Goal: Navigation & Orientation: Find specific page/section

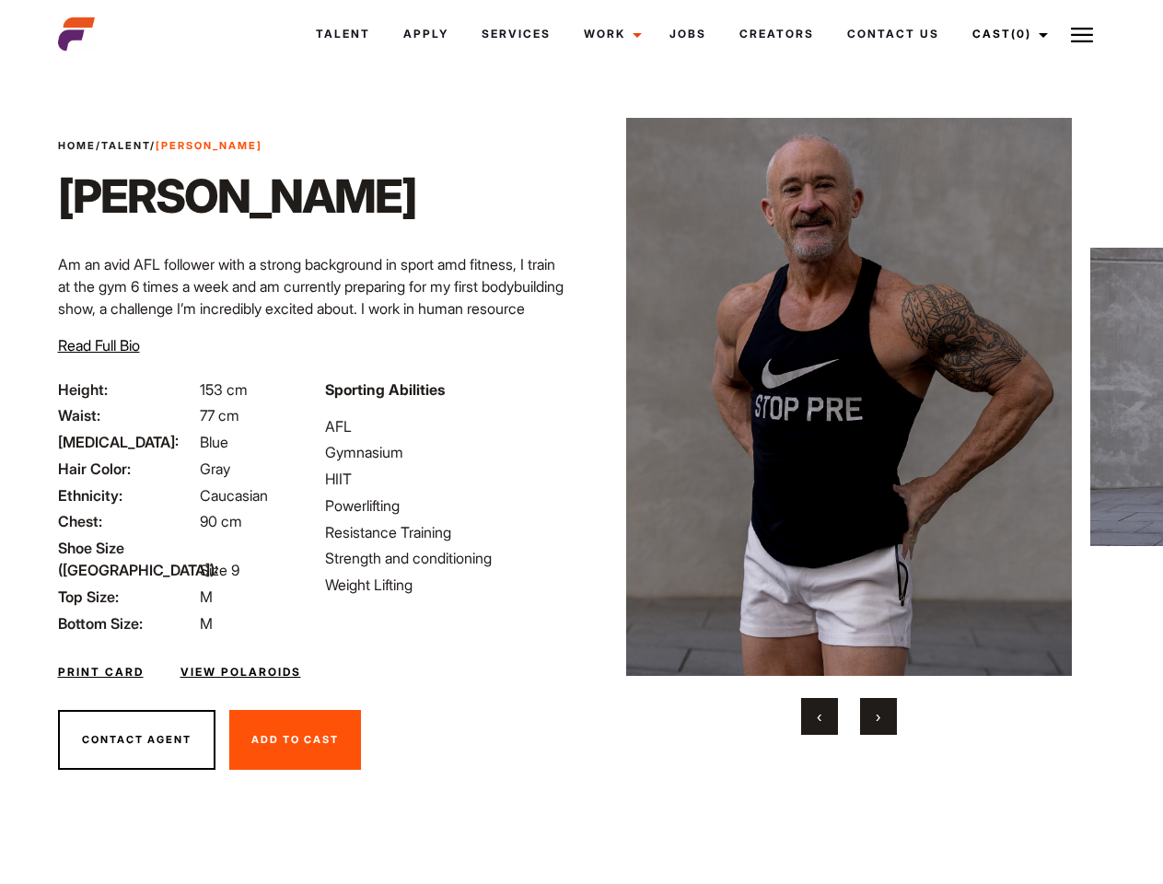
click at [1004, 34] on link "Cast (0)" at bounding box center [1006, 34] width 103 height 50
click at [1082, 34] on img at bounding box center [1081, 35] width 22 height 22
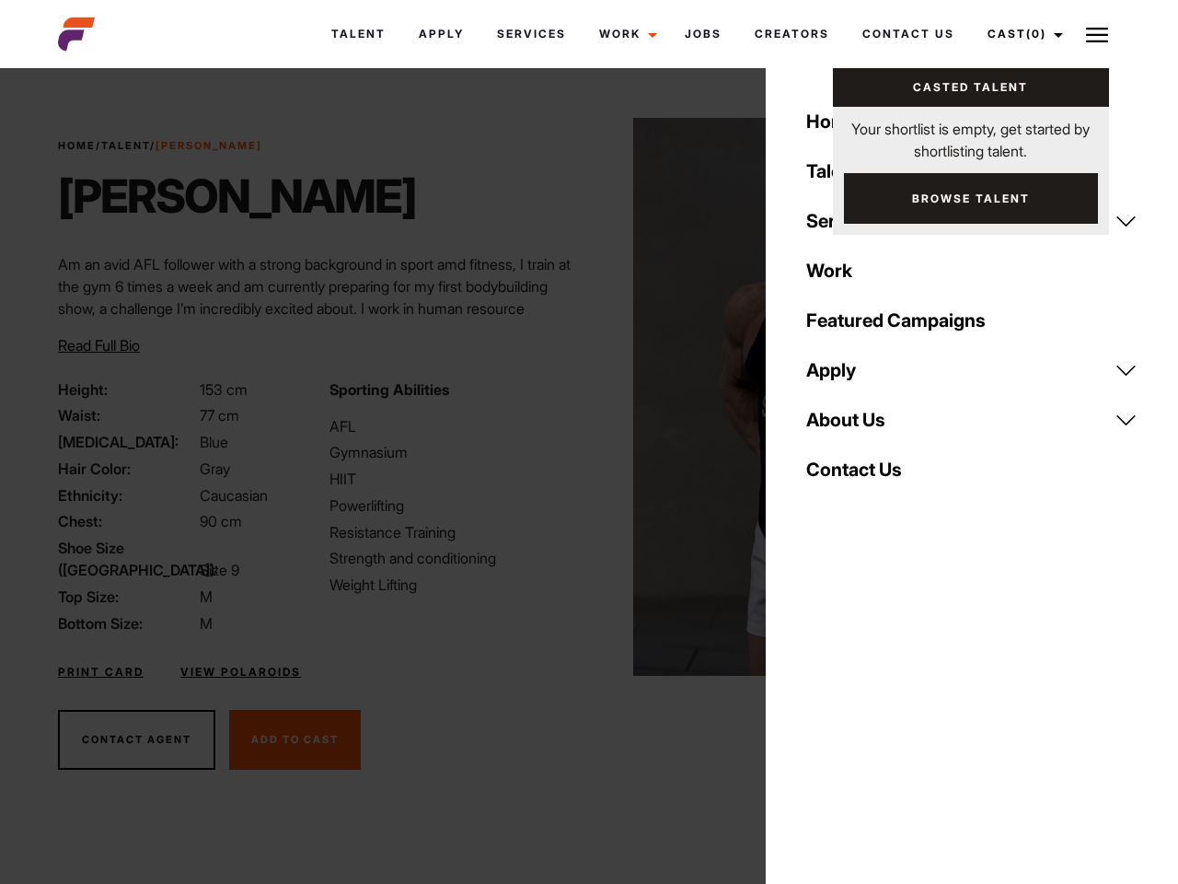
click at [848, 426] on img at bounding box center [856, 397] width 446 height 558
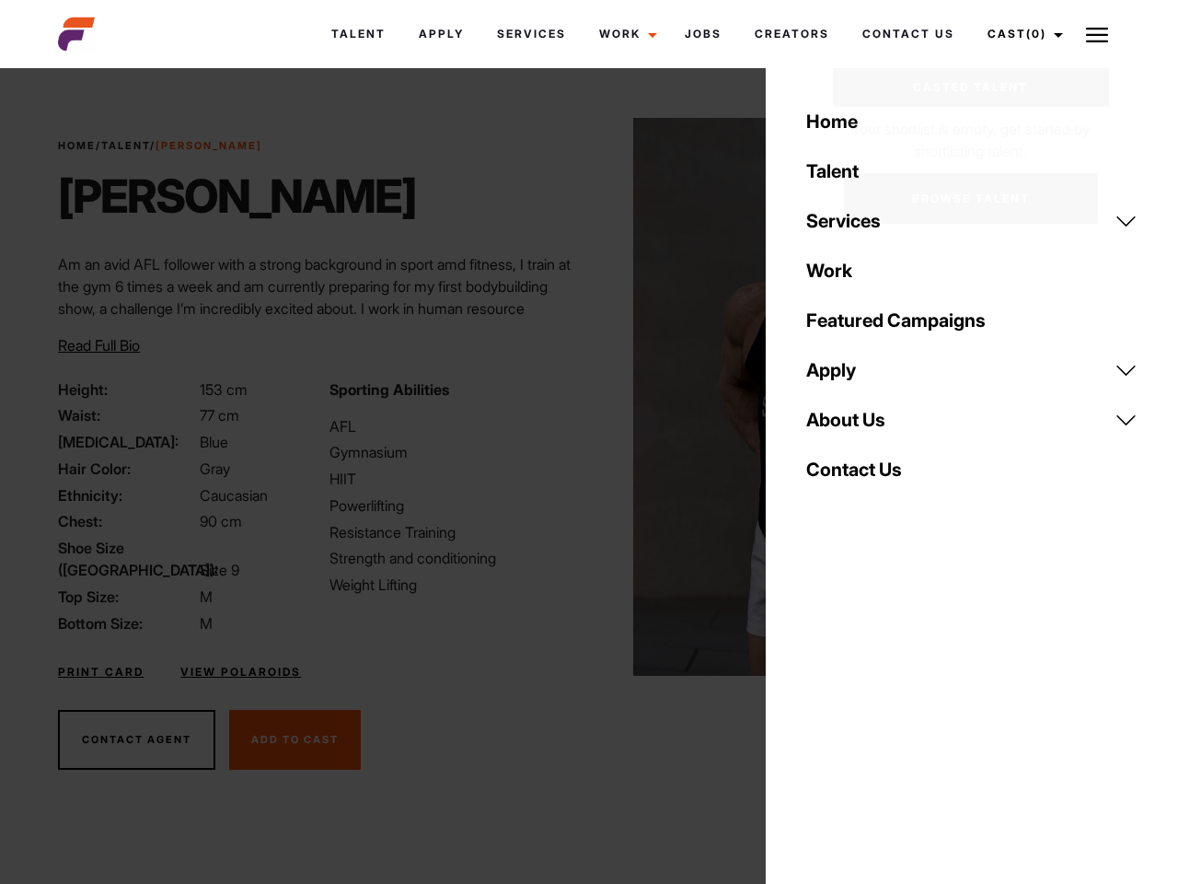
click at [581, 397] on div "Sporting Abilities AFL Gymnasium HIIT Powerlifting Resistance Training Strength…" at bounding box center [453, 506] width 271 height 256
click at [819, 716] on div "Home Talent Services Talent Casting Photography Videography Creative Hair and M…" at bounding box center [972, 442] width 412 height 884
click at [878, 716] on div "Home Talent Services Talent Casting Photography Videography Creative Hair and M…" at bounding box center [972, 442] width 412 height 884
